Goal: Find specific page/section: Find specific page/section

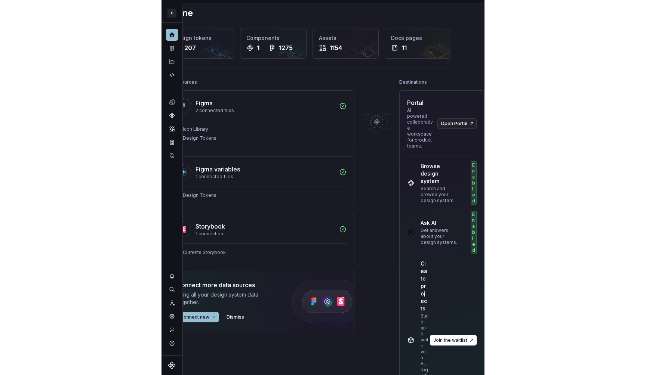
scroll to position [5, 0]
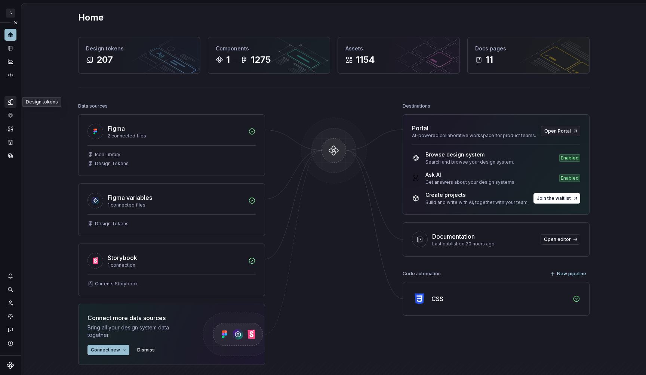
click at [12, 101] on icon "Design tokens" at bounding box center [12, 101] width 2 height 5
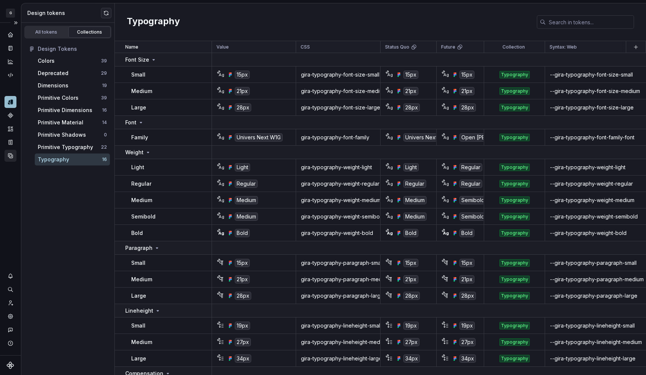
click at [6, 156] on div "Data sources" at bounding box center [10, 156] width 12 height 12
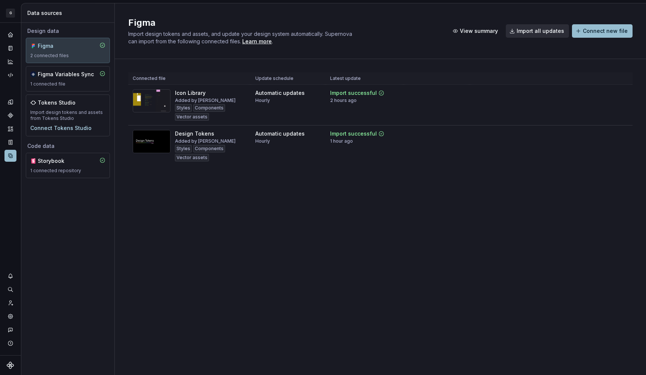
click at [269, 221] on div "Figma Import design tokens and assets, and update your design system automatica…" at bounding box center [380, 189] width 531 height 372
click at [13, 10] on html "G Currents Design system data Data sources Design data Figma 2 connected files …" at bounding box center [323, 187] width 646 height 375
click at [16, 20] on button "Expand sidebar" at bounding box center [15, 23] width 10 height 10
